Goal: Information Seeking & Learning: Learn about a topic

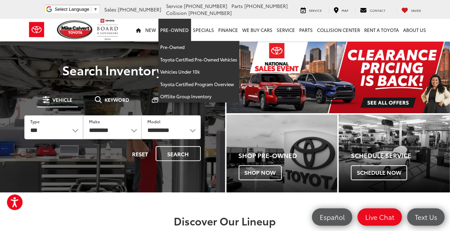
click at [170, 26] on link "Pre-Owned" at bounding box center [174, 30] width 33 height 22
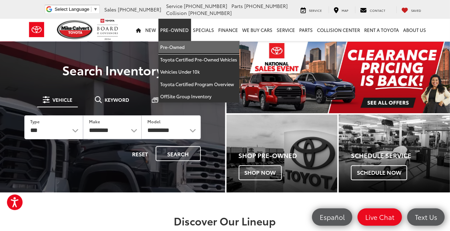
drag, startPoint x: 183, startPoint y: 51, endPoint x: 148, endPoint y: 48, distance: 34.8
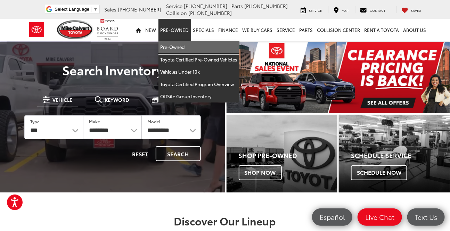
click at [183, 51] on link "Pre-Owned" at bounding box center [198, 47] width 81 height 13
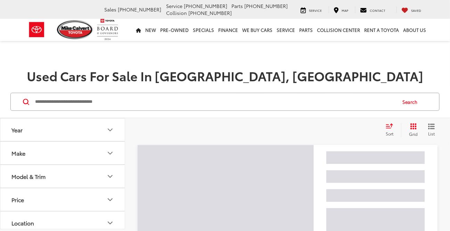
click at [137, 98] on input "Search by Make, Model, or Keyword" at bounding box center [214, 101] width 361 height 17
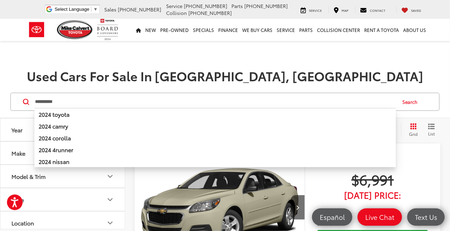
type input "**********"
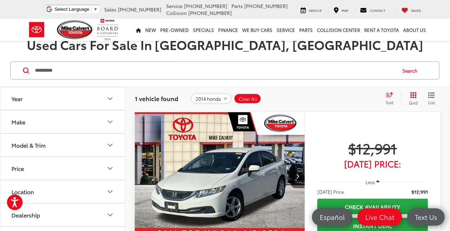
scroll to position [189, 0]
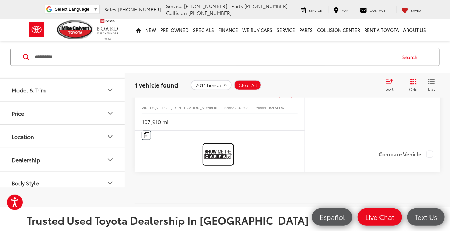
click at [222, 151] on img at bounding box center [218, 154] width 28 height 18
